Goal: Task Accomplishment & Management: Use online tool/utility

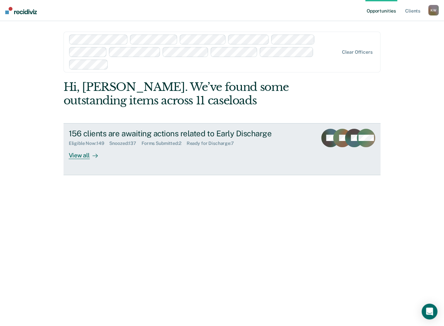
click at [83, 156] on div "View all" at bounding box center [87, 152] width 37 height 13
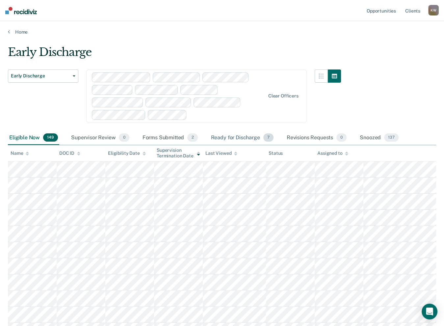
click at [220, 137] on div "Ready for Discharge 7" at bounding box center [242, 138] width 65 height 14
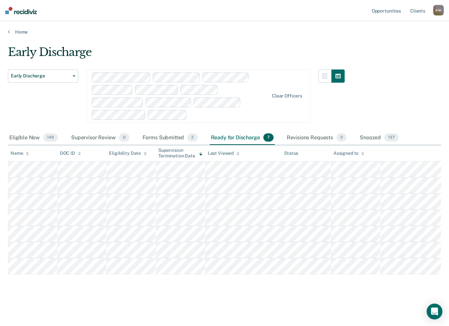
click at [437, 8] on div "K W" at bounding box center [438, 10] width 11 height 11
click at [394, 41] on link "Log Out" at bounding box center [411, 43] width 53 height 6
